Goal: Task Accomplishment & Management: Use online tool/utility

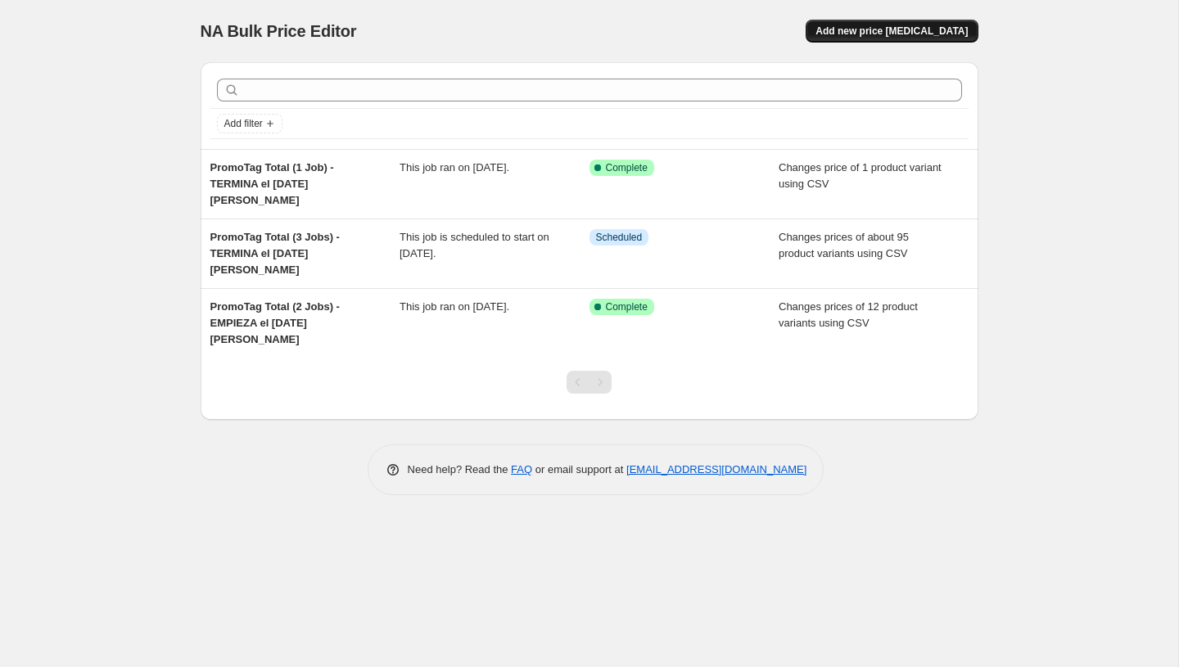
click at [855, 27] on span "Add new price change job" at bounding box center [891, 31] width 152 height 13
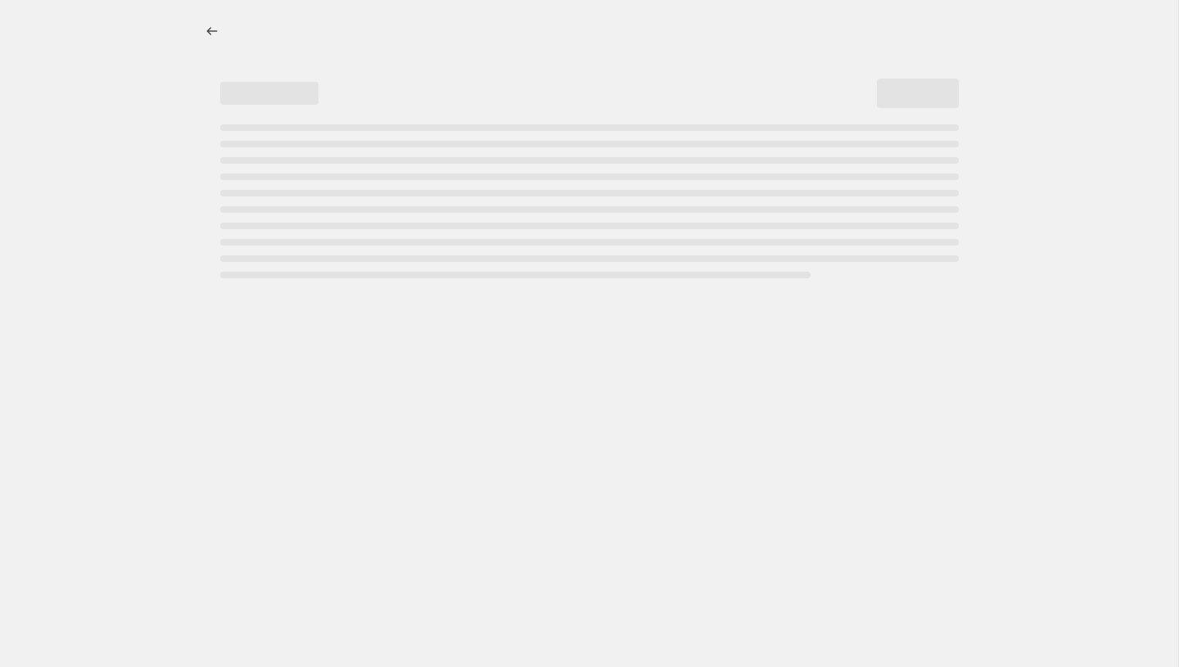
select select "percentage"
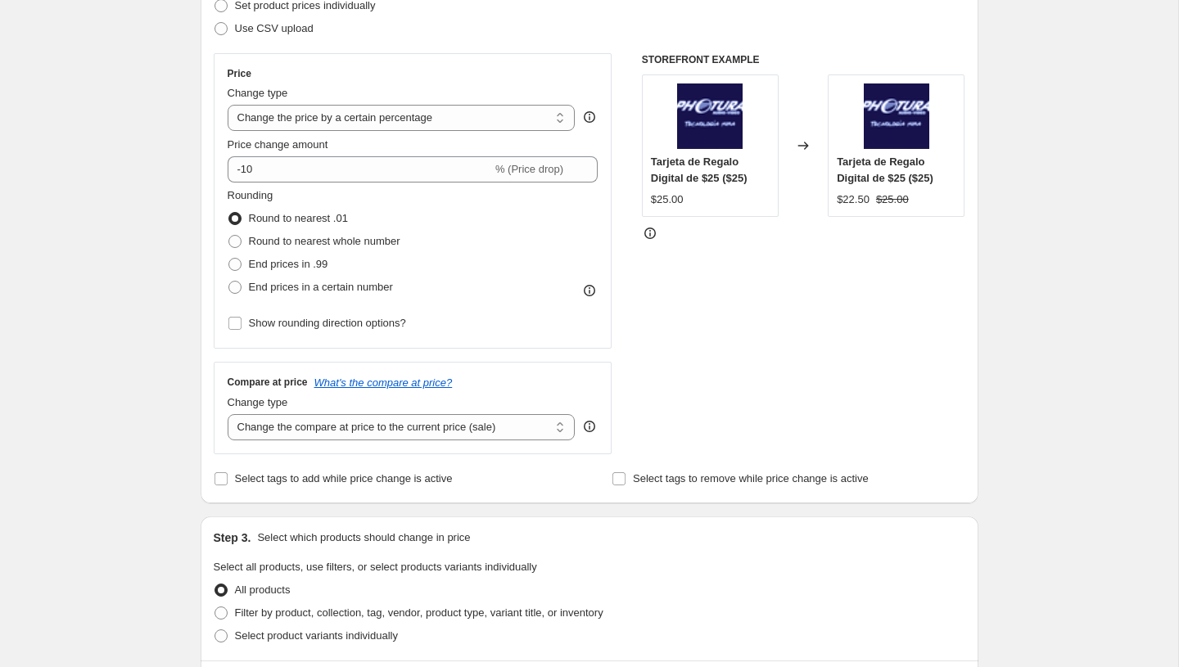
scroll to position [250, 0]
click at [404, 122] on select "Change the price to a certain amount Change the price by a certain amount Chang…" at bounding box center [402, 116] width 348 height 26
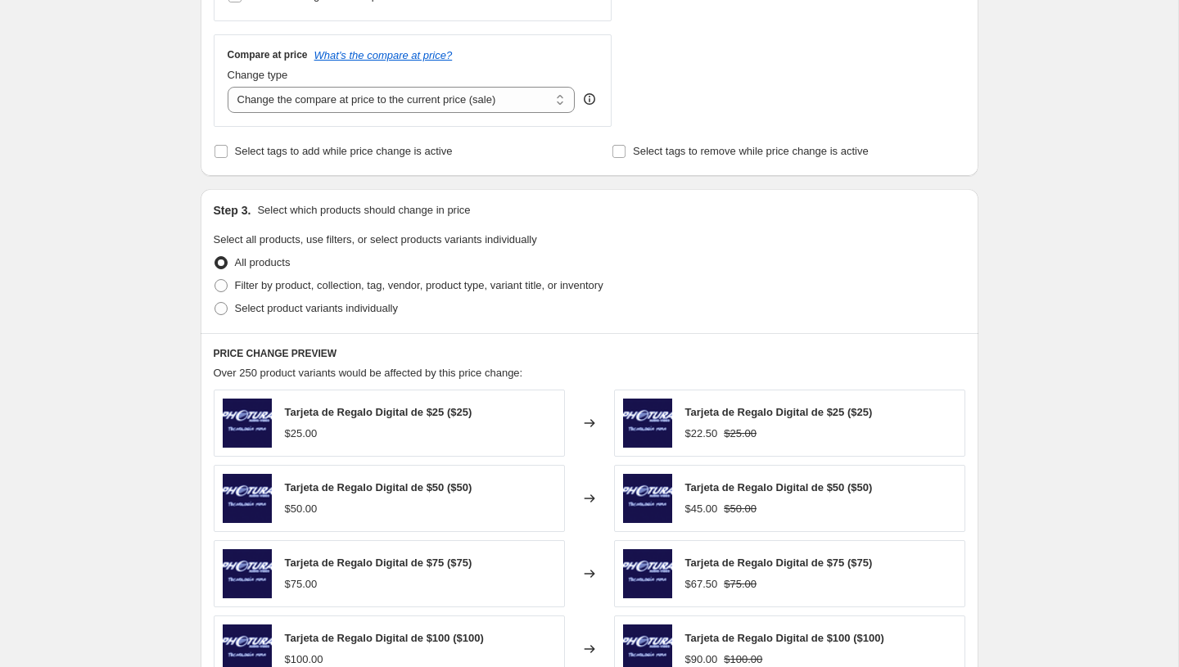
scroll to position [605, 0]
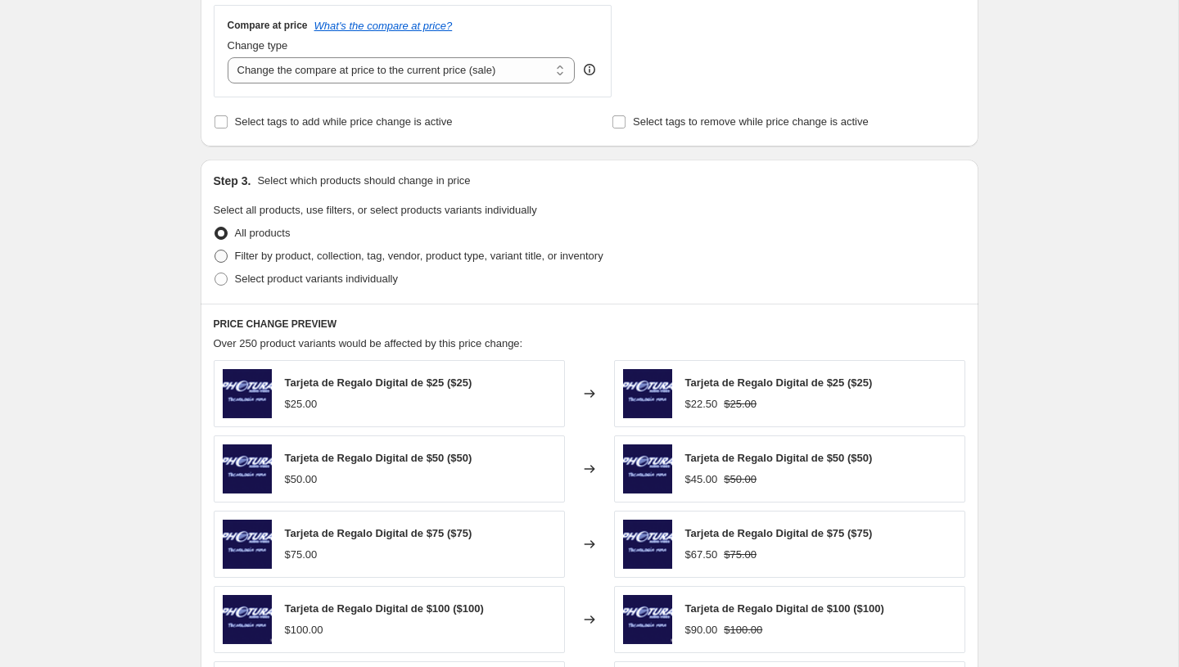
click at [401, 260] on span "Filter by product, collection, tag, vendor, product type, variant title, or inv…" at bounding box center [419, 256] width 368 height 12
click at [215, 251] on input "Filter by product, collection, tag, vendor, product type, variant title, or inv…" at bounding box center [214, 250] width 1 height 1
radio input "true"
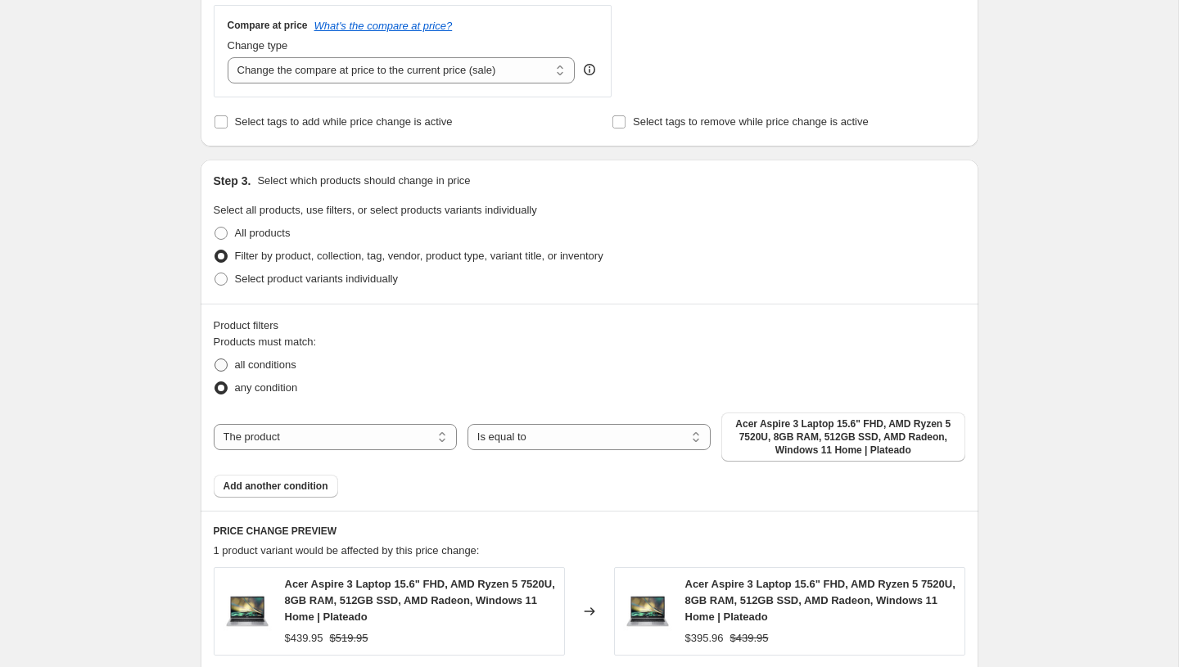
click at [273, 373] on span "all conditions" at bounding box center [265, 365] width 61 height 16
click at [215, 359] on input "all conditions" at bounding box center [214, 359] width 1 height 1
radio input "true"
click at [382, 447] on select "The product The product's collection The product's tag The product's vendor The…" at bounding box center [335, 437] width 243 height 26
select select "product_status"
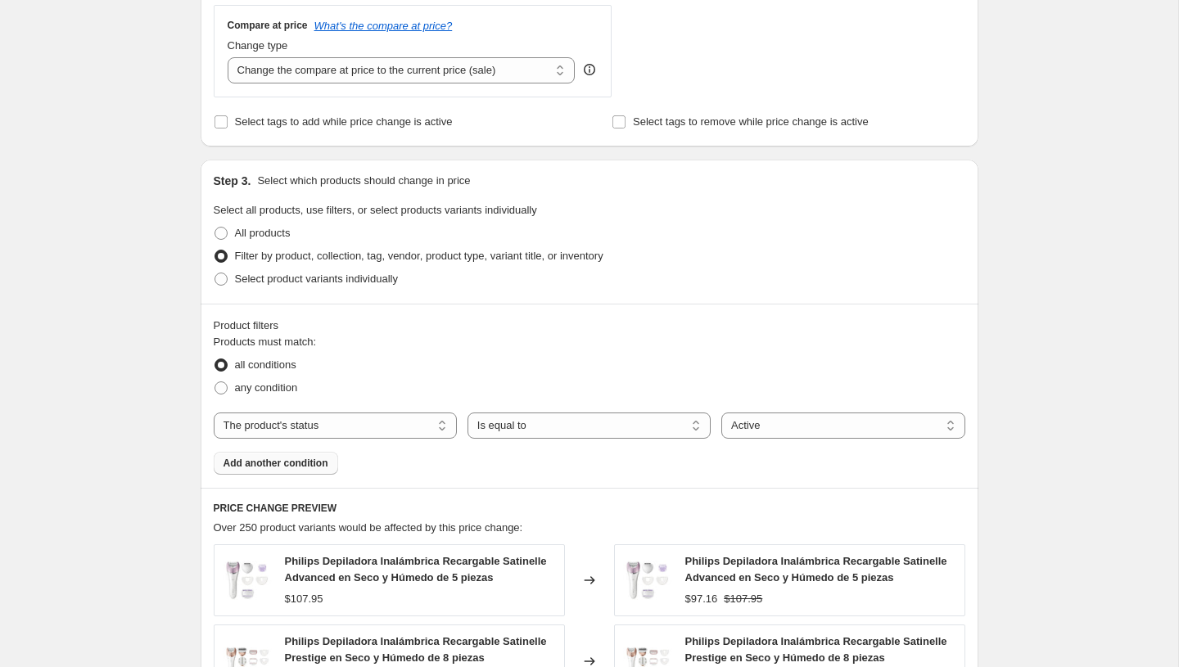
click at [314, 467] on span "Add another condition" at bounding box center [276, 463] width 105 height 13
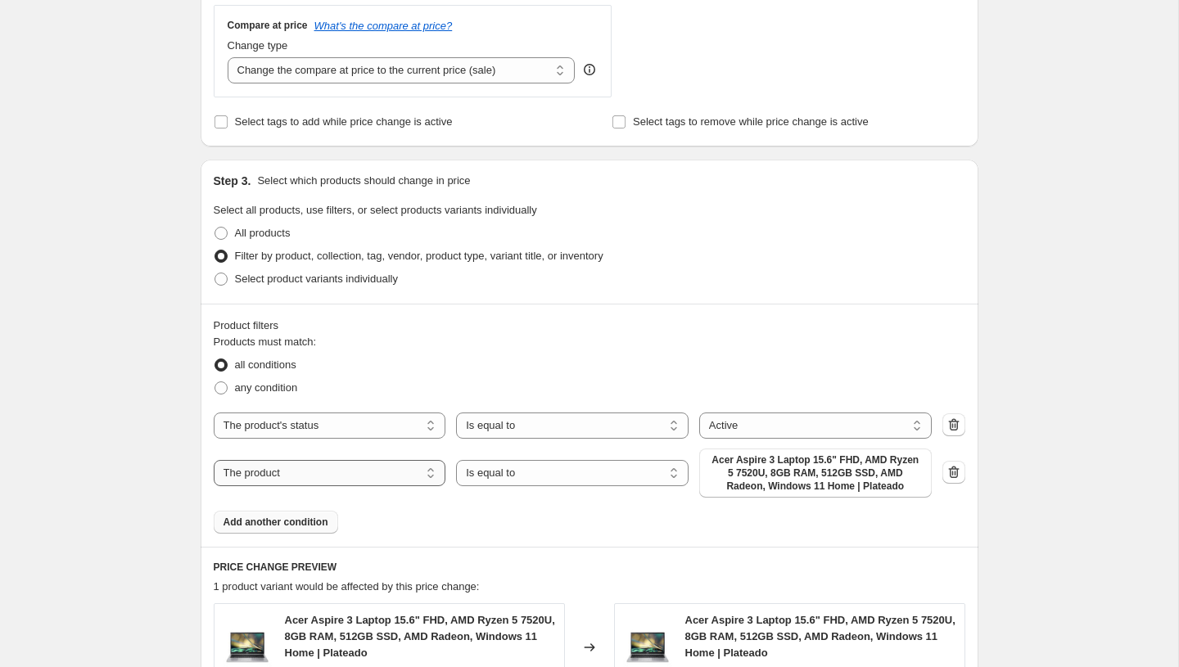
click at [404, 485] on select "The product The product's collection The product's tag The product's vendor The…" at bounding box center [330, 473] width 233 height 26
select select "tag"
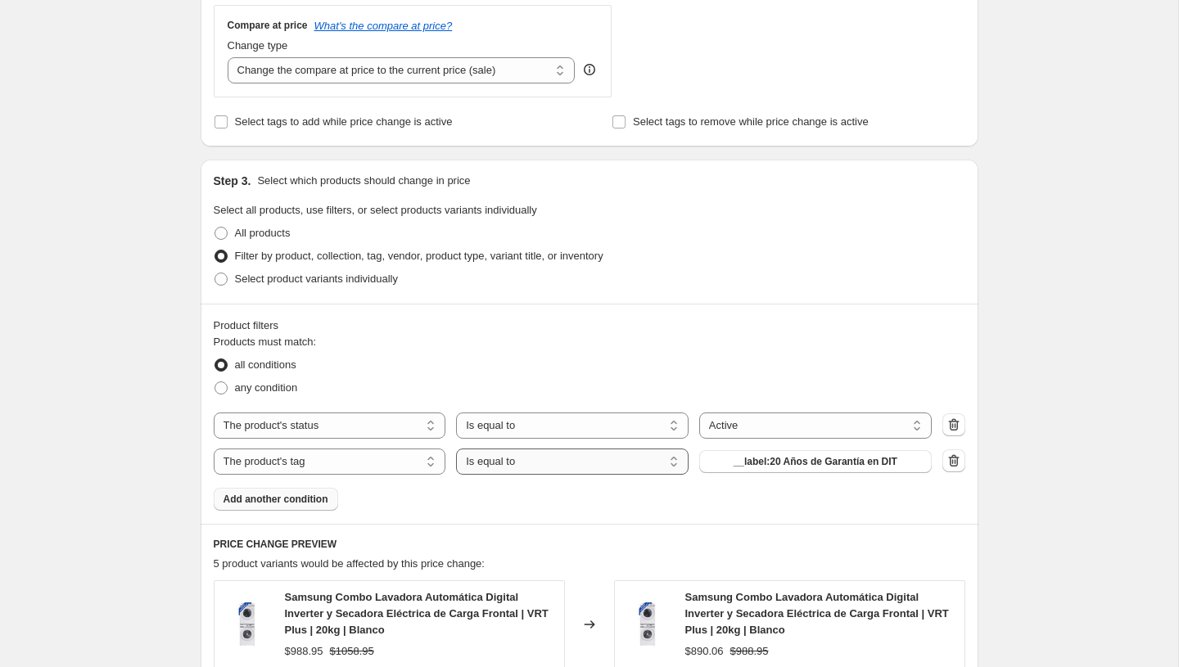
click at [541, 462] on select "Is equal to Is not equal to" at bounding box center [572, 462] width 233 height 26
select select "not_equal"
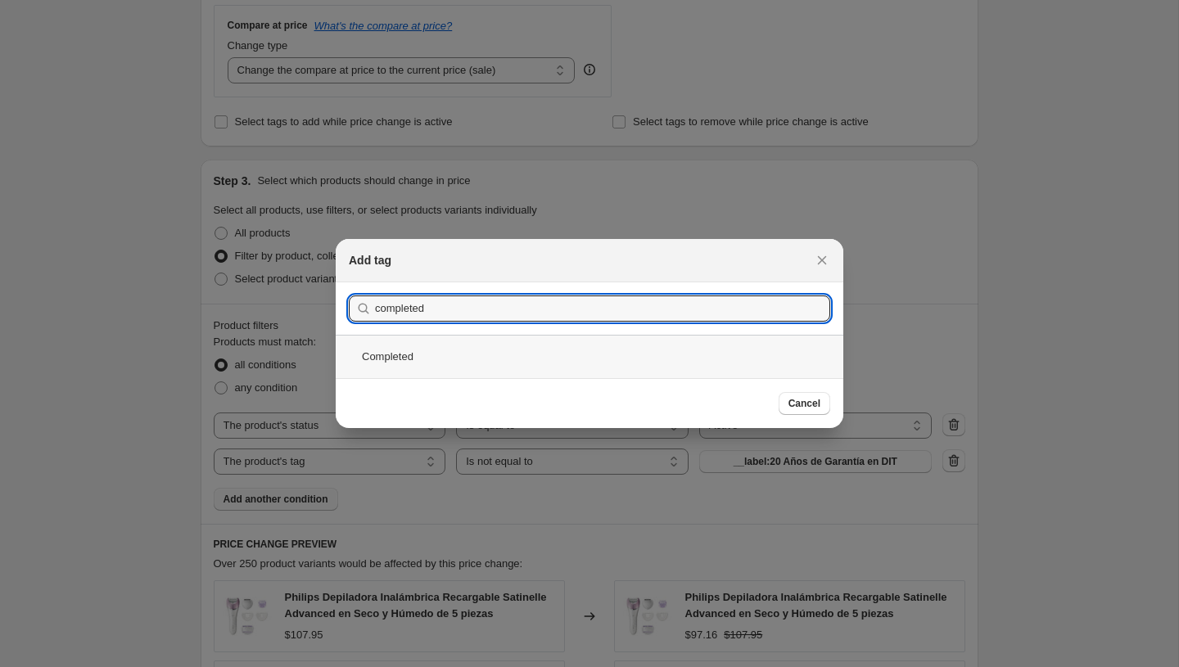
type input "completed"
click at [409, 364] on div "Completed" at bounding box center [590, 356] width 508 height 43
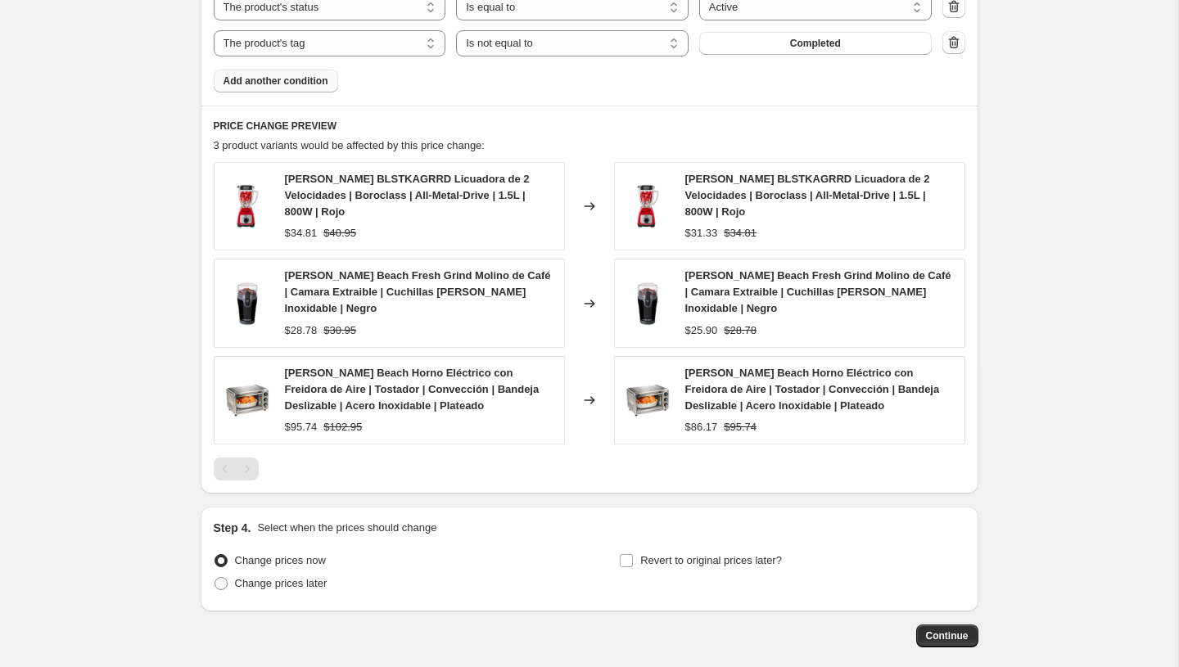
scroll to position [1087, 0]
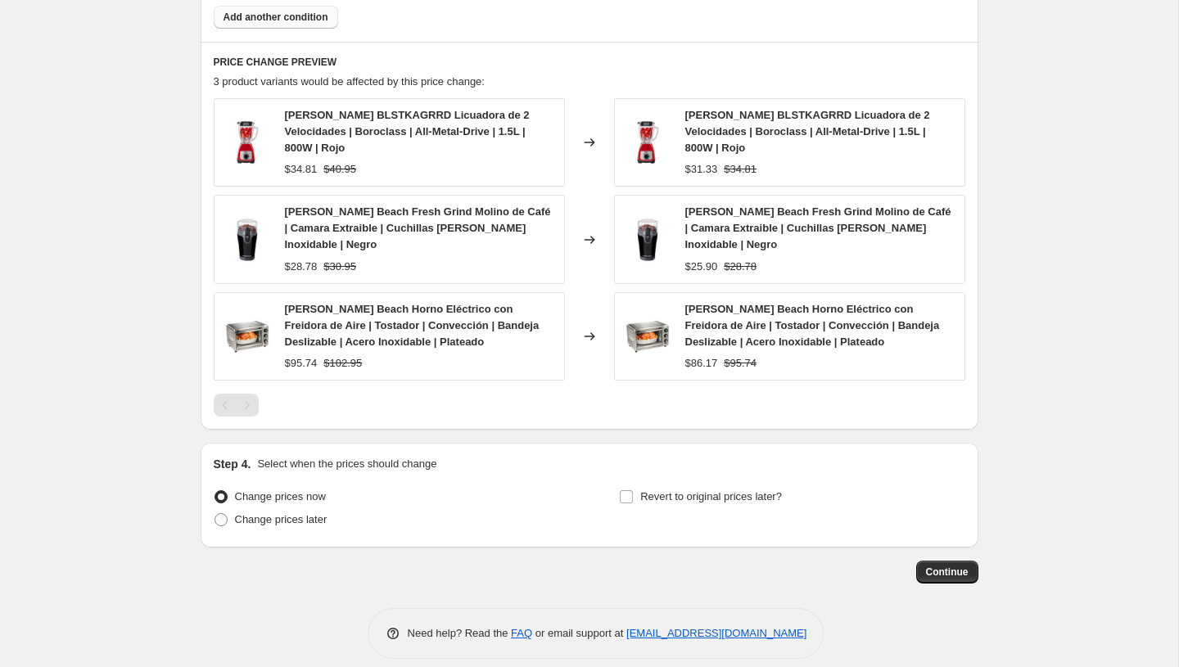
click at [720, 113] on span "Oster BLSTKAGRRD Licuadora de 2 Velocidades | Boroclass | All-Metal-Drive | 1.5…" at bounding box center [807, 131] width 245 height 45
copy span "BLSTKAGRRD"
click at [765, 212] on span "Hamilton Beach Fresh Grind Molino de Café | Camara Extraible | Cuchillas de Ace…" at bounding box center [818, 227] width 266 height 45
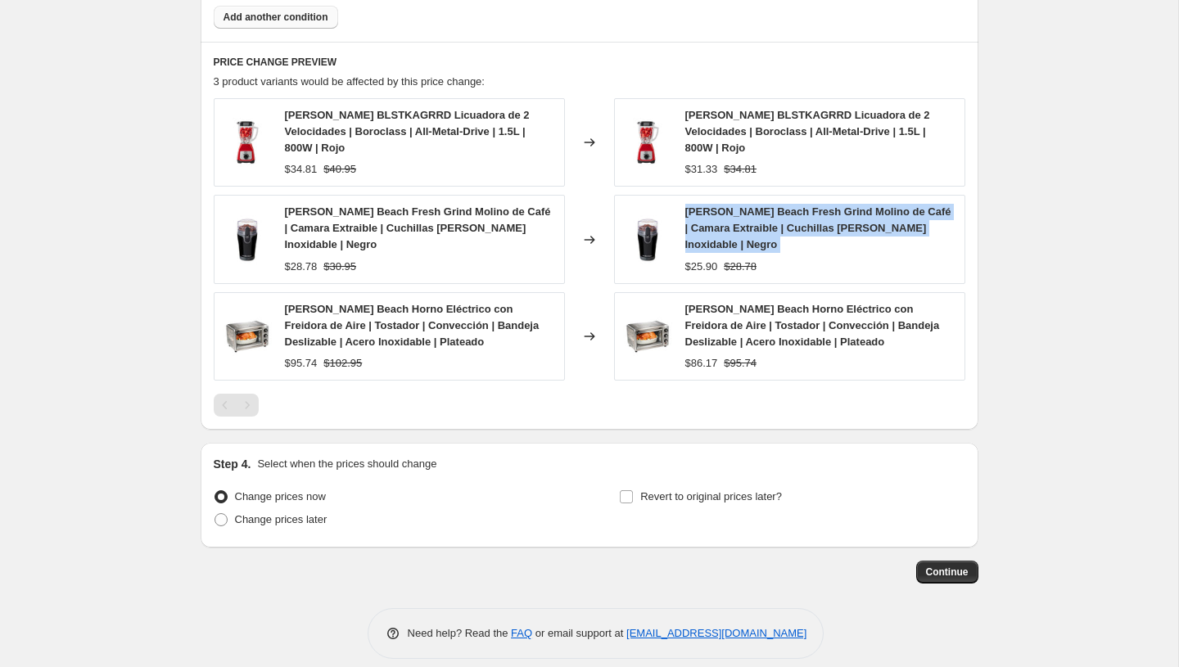
click at [765, 212] on span "Hamilton Beach Fresh Grind Molino de Café | Camara Extraible | Cuchillas de Ace…" at bounding box center [818, 227] width 266 height 45
copy span "Hamilton Beach Fresh Grind Molino de Café | Camara Extraible | Cuchillas de Ace…"
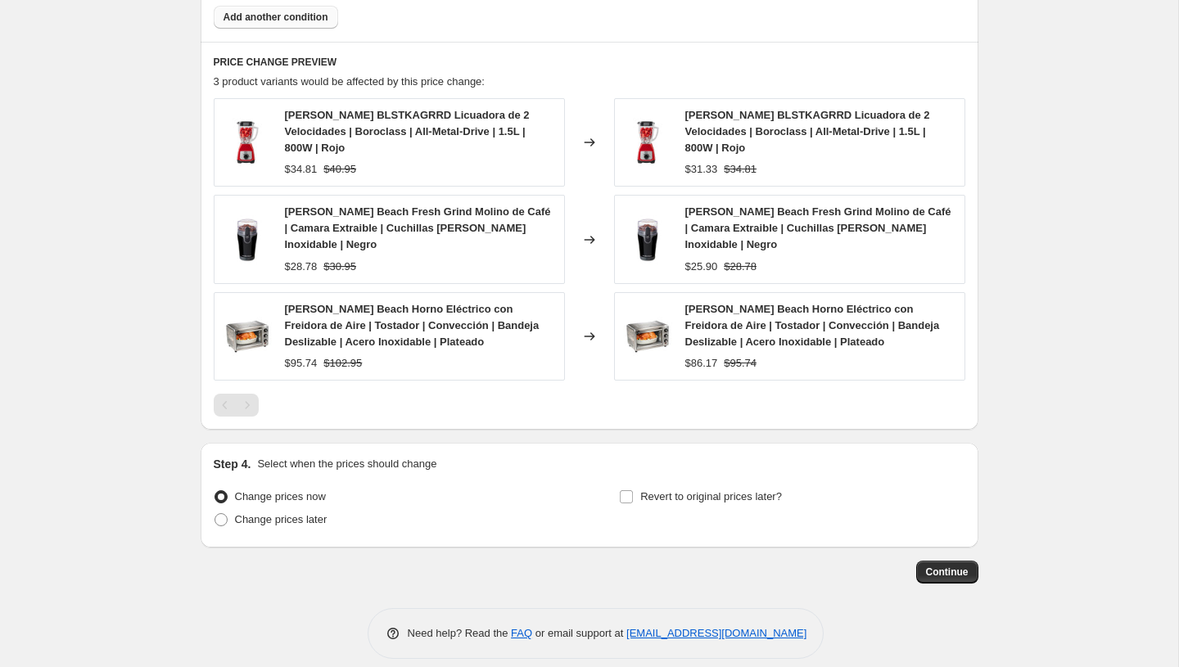
click at [756, 312] on span "Hamilton Beach Horno Eléctrico con Freidora de Aire | Tostador | Convección | B…" at bounding box center [812, 325] width 255 height 45
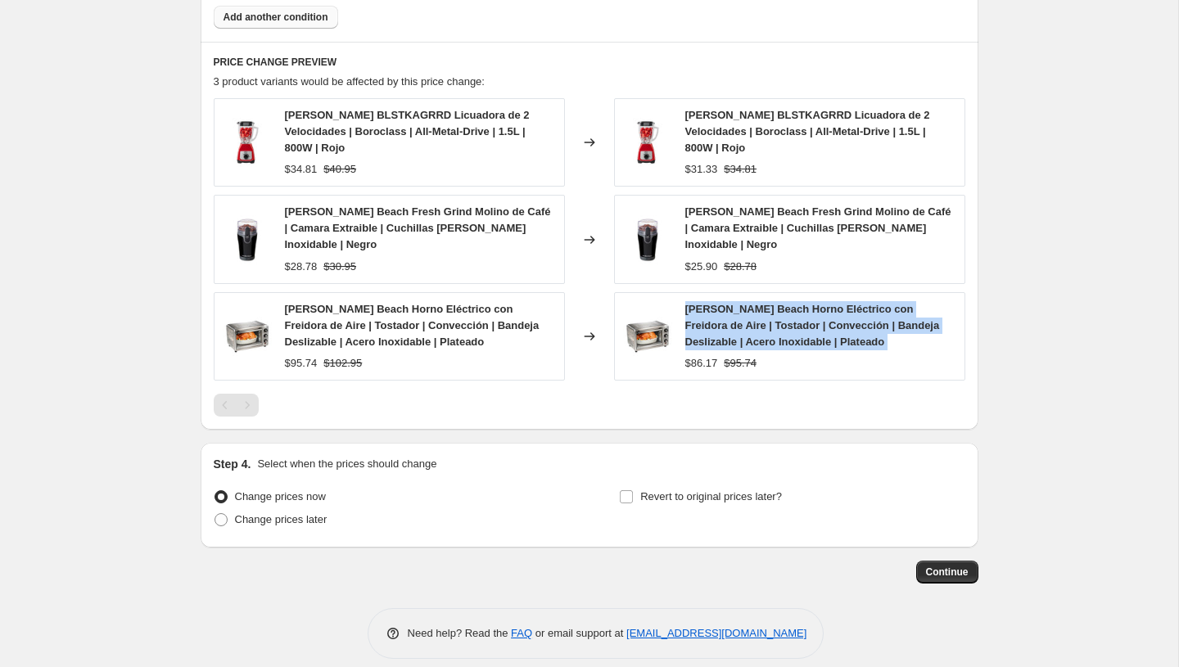
click at [756, 312] on span "Hamilton Beach Horno Eléctrico con Freidora de Aire | Tostador | Convección | B…" at bounding box center [812, 325] width 255 height 45
copy span "Hamilton Beach Horno Eléctrico con Freidora de Aire | Tostador | Convección | B…"
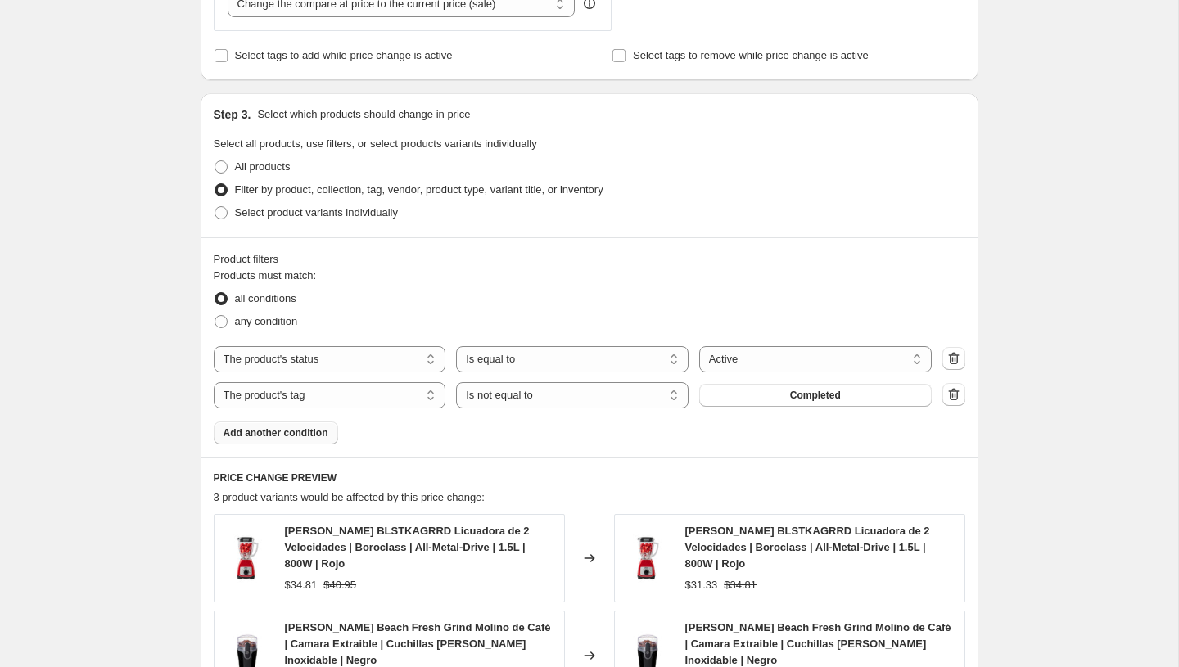
scroll to position [729, 0]
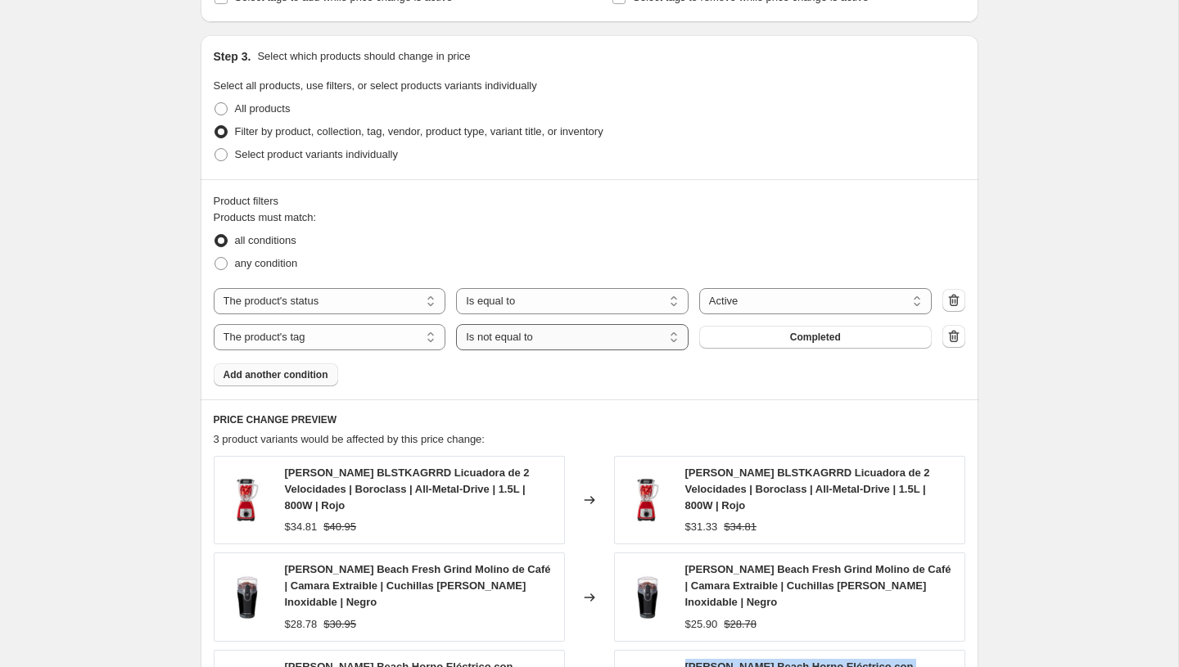
click at [620, 340] on select "Is equal to Is not equal to" at bounding box center [572, 337] width 233 height 26
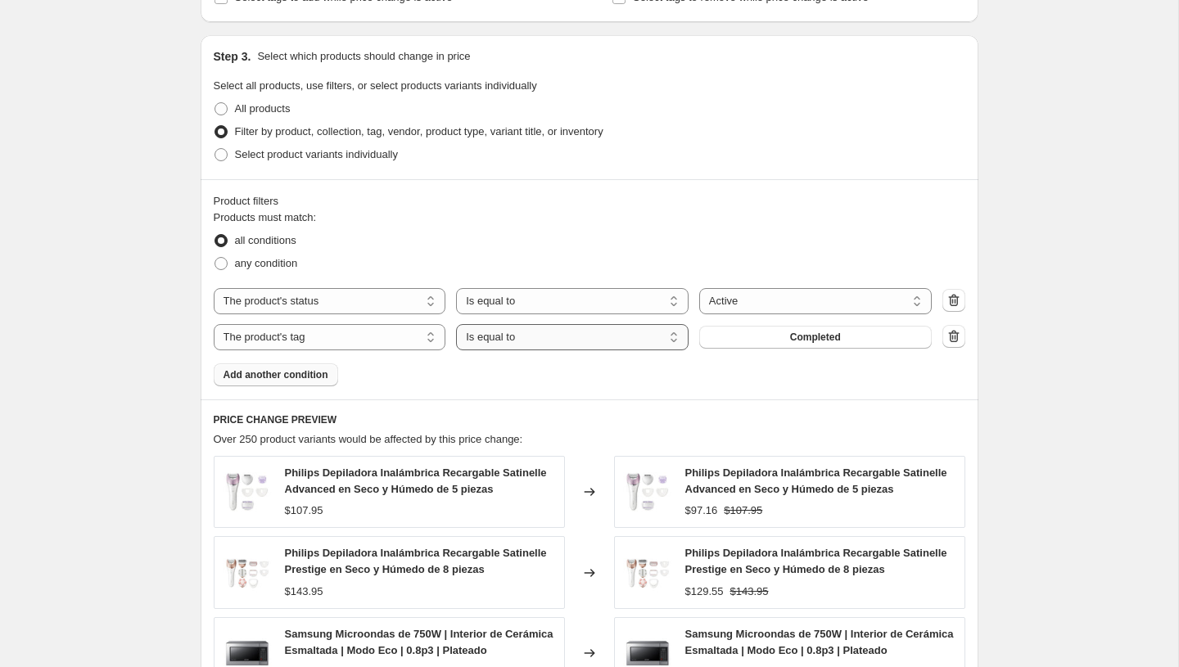
click at [597, 346] on select "Is equal to Is not equal to" at bounding box center [572, 337] width 233 height 26
select select "not_equal"
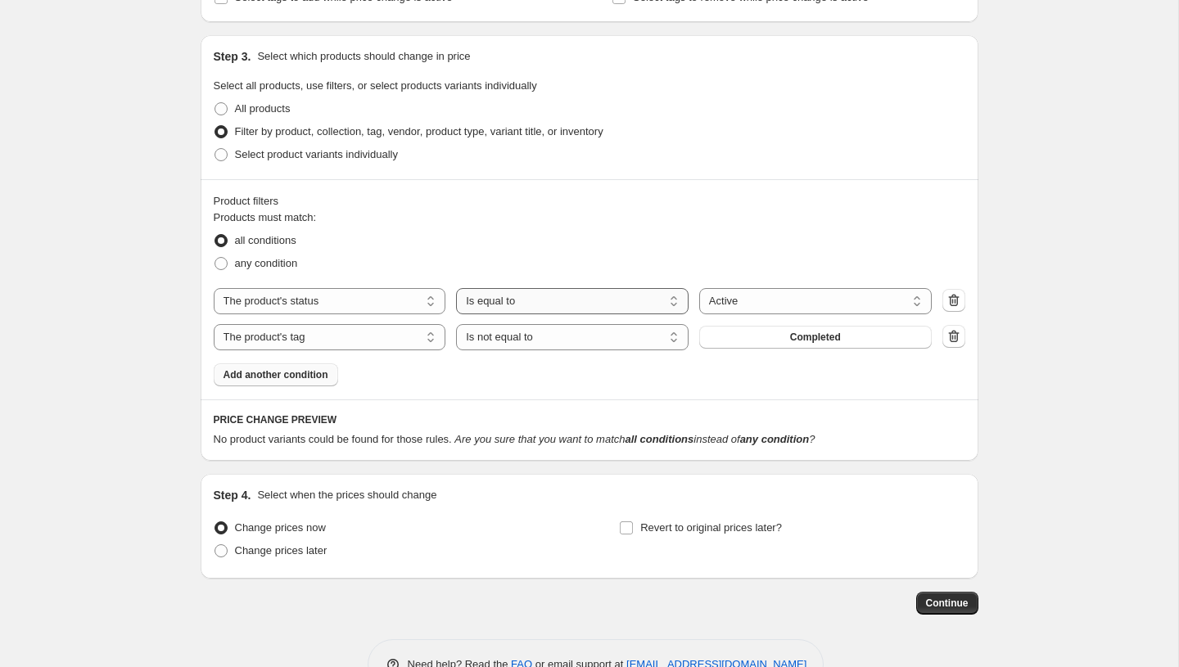
click at [494, 307] on select "Is equal to Is not equal to" at bounding box center [572, 301] width 233 height 26
select select "not_equal"
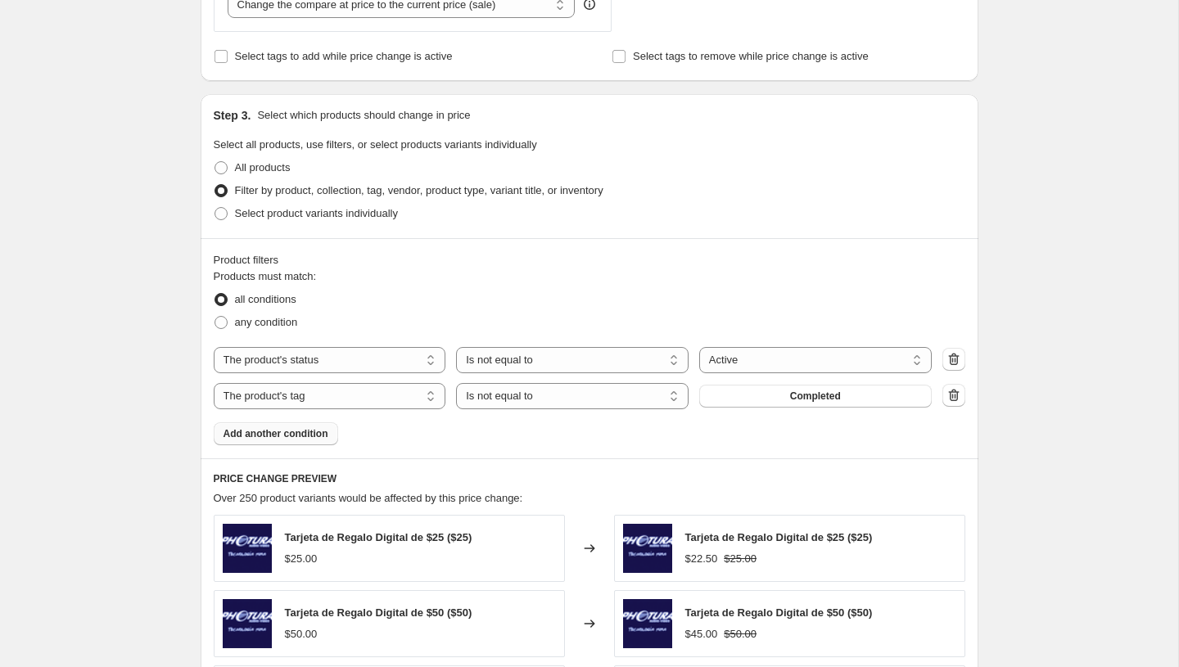
scroll to position [0, 0]
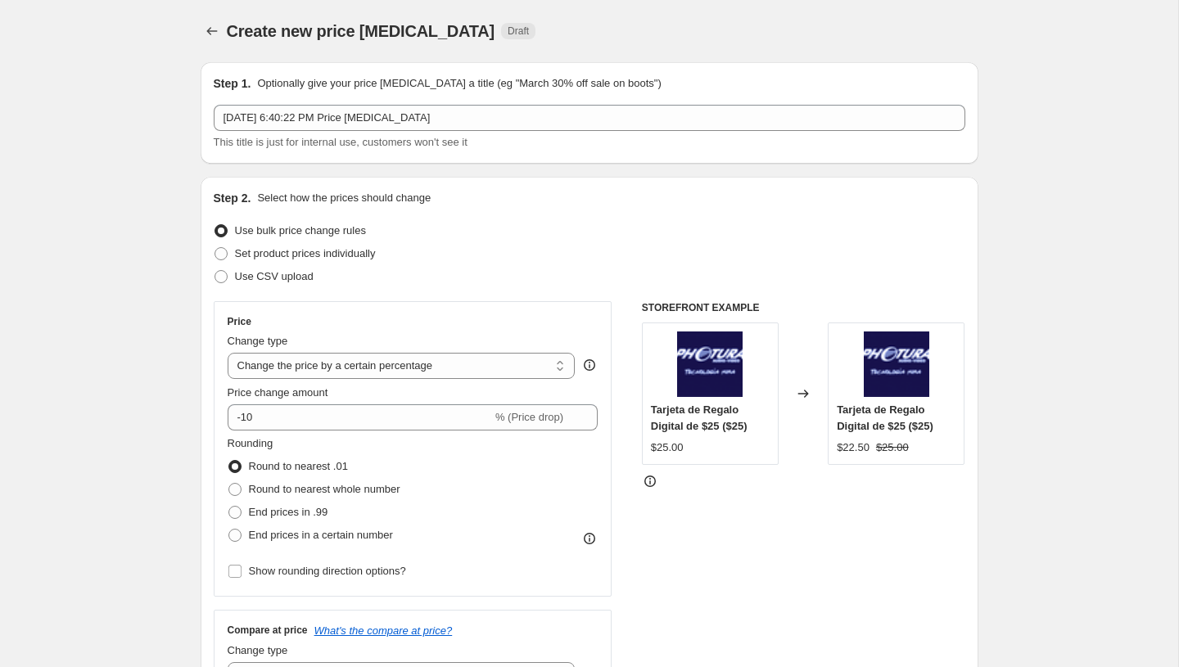
click at [205, 19] on div "Create new price change job. This page is ready Create new price change job Dra…" at bounding box center [590, 31] width 778 height 62
click at [205, 26] on icon "Price change jobs" at bounding box center [212, 31] width 16 height 16
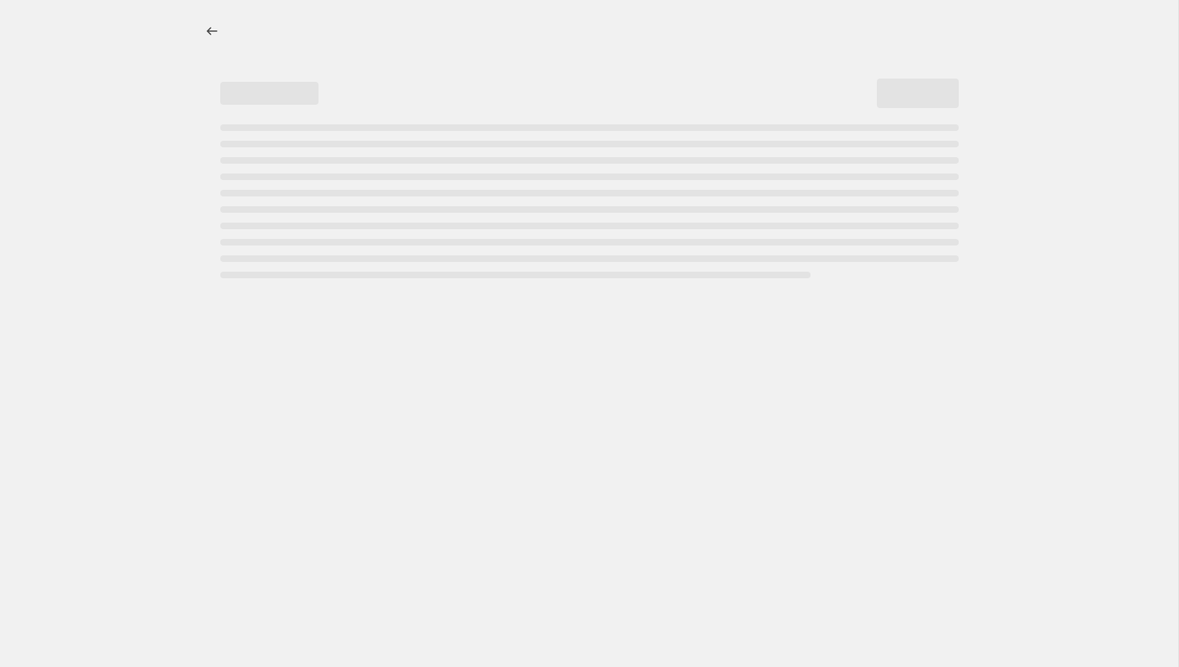
select select "percentage"
